Goal: Task Accomplishment & Management: Manage account settings

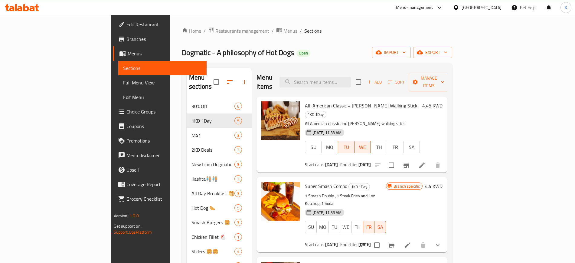
scroll to position [46, 0]
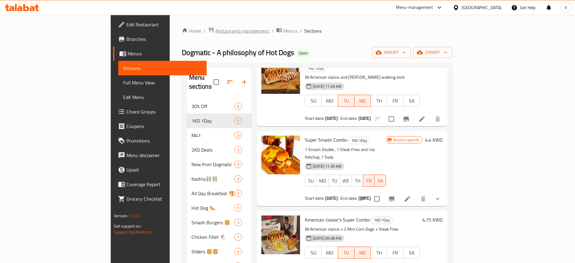
click at [215, 27] on span "Restaurants management" at bounding box center [242, 30] width 54 height 7
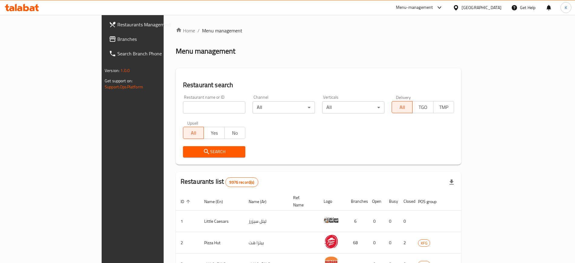
click at [187, 110] on input "search" at bounding box center [214, 107] width 62 height 12
paste input "Cocoavia"
type input "Cocoavia"
click button "Search" at bounding box center [214, 151] width 62 height 11
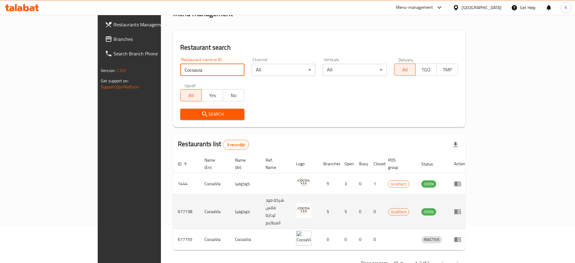
scroll to position [38, 0]
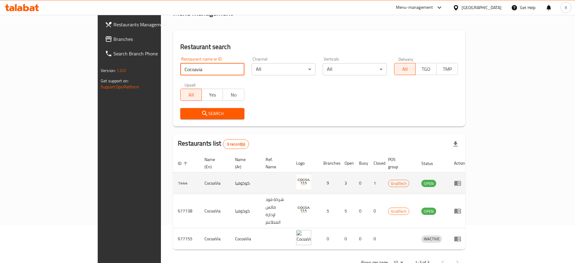
click at [461, 181] on icon "enhanced table" at bounding box center [457, 183] width 7 height 5
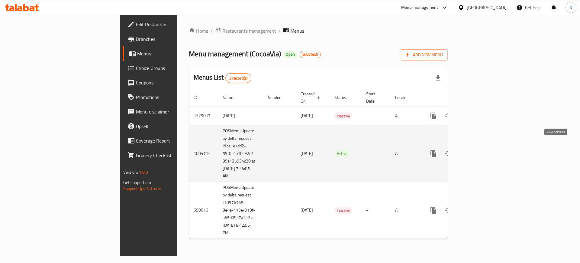
click at [485, 150] on link "enhanced table" at bounding box center [477, 153] width 15 height 15
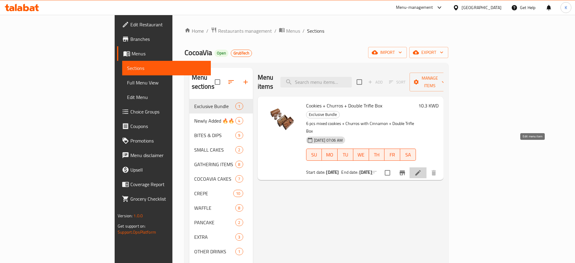
click at [421, 169] on icon at bounding box center [417, 172] width 7 height 7
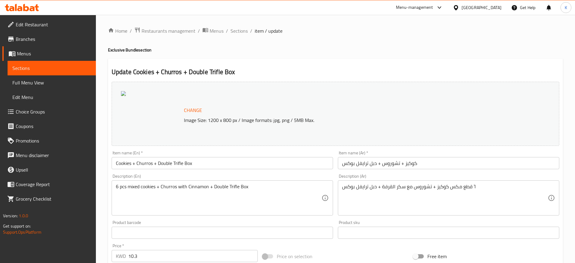
click at [25, 38] on span "Branches" at bounding box center [53, 38] width 75 height 7
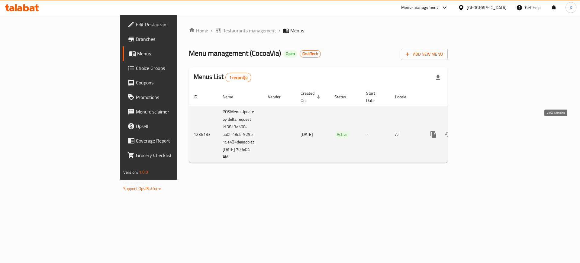
click at [481, 131] on icon "enhanced table" at bounding box center [477, 134] width 7 height 7
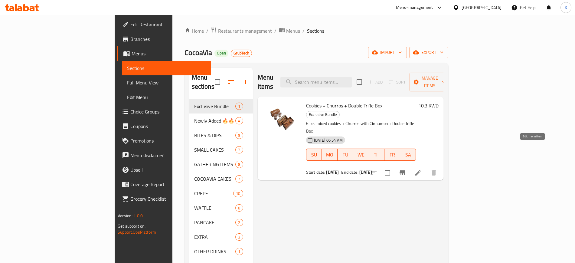
click at [421, 169] on icon at bounding box center [417, 172] width 7 height 7
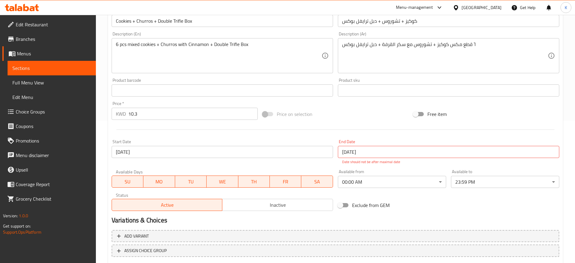
scroll to position [180, 0]
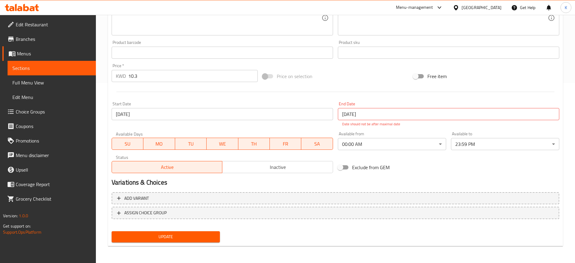
click at [19, 34] on link "Branches" at bounding box center [48, 39] width 93 height 15
